Goal: Obtain resource: Obtain resource

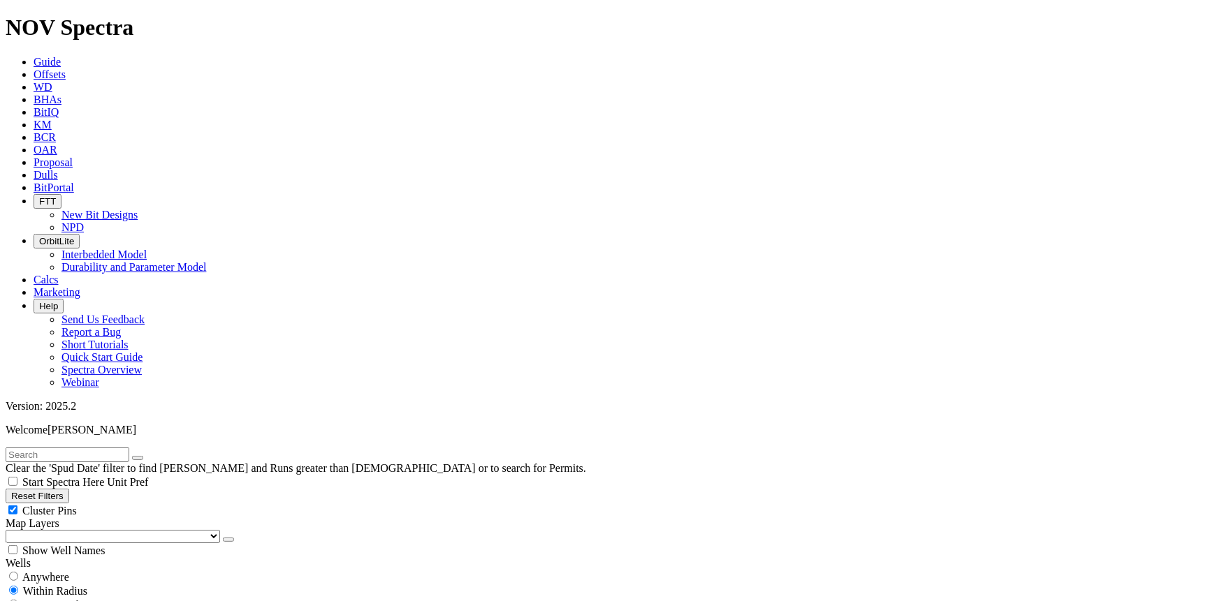
select select
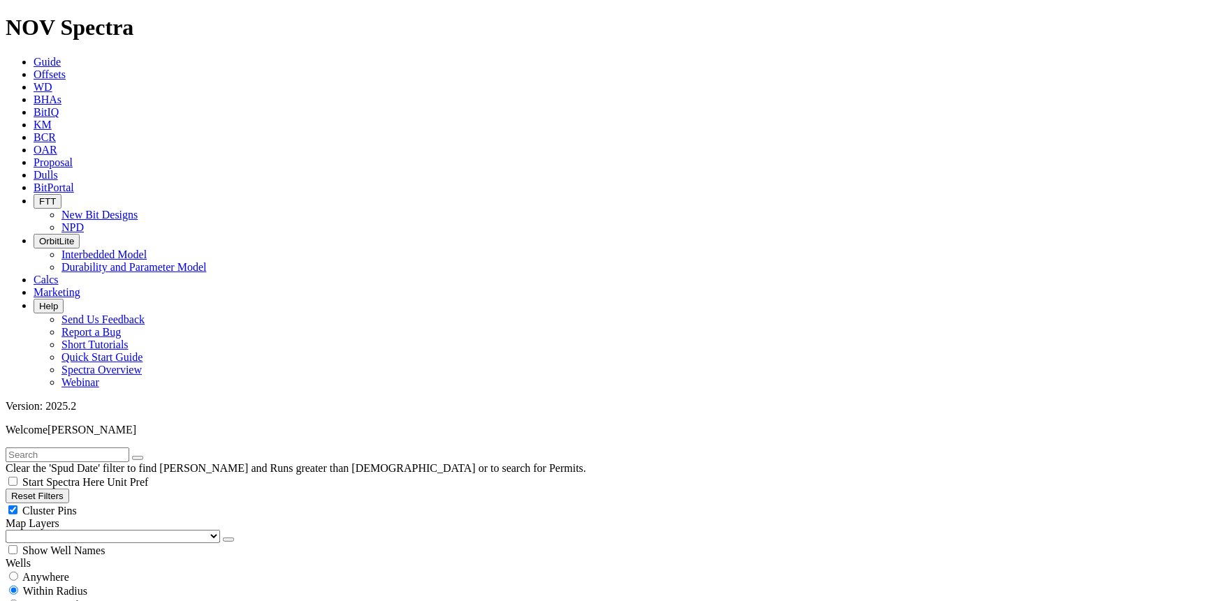
type input "[DATE]"
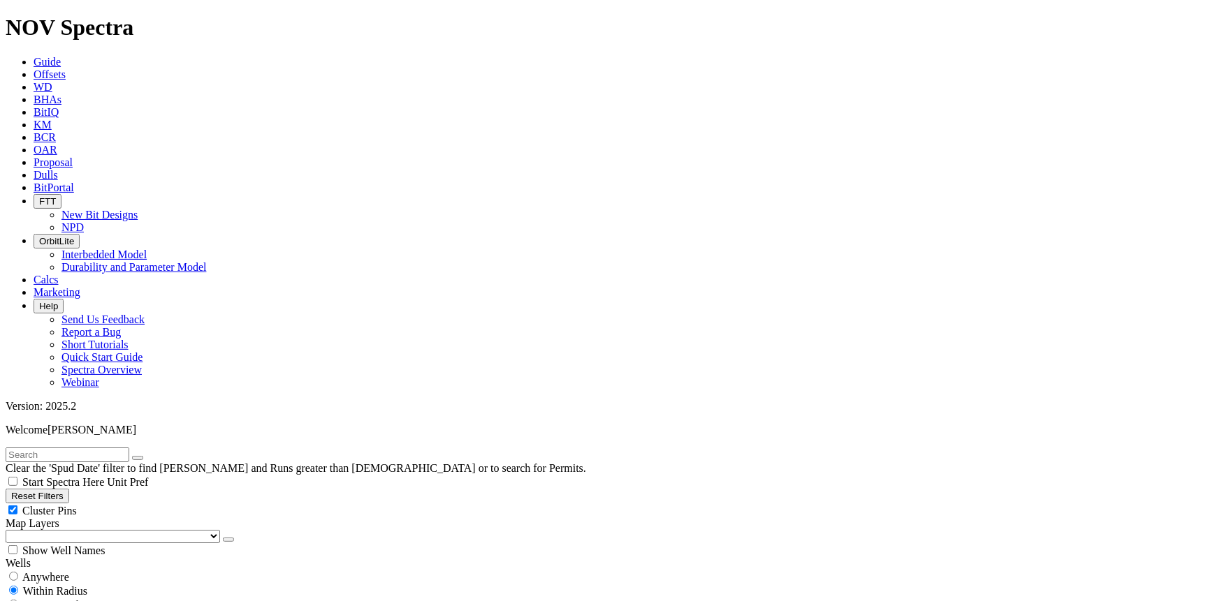
scroll to position [239483, 0]
